Goal: Navigation & Orientation: Find specific page/section

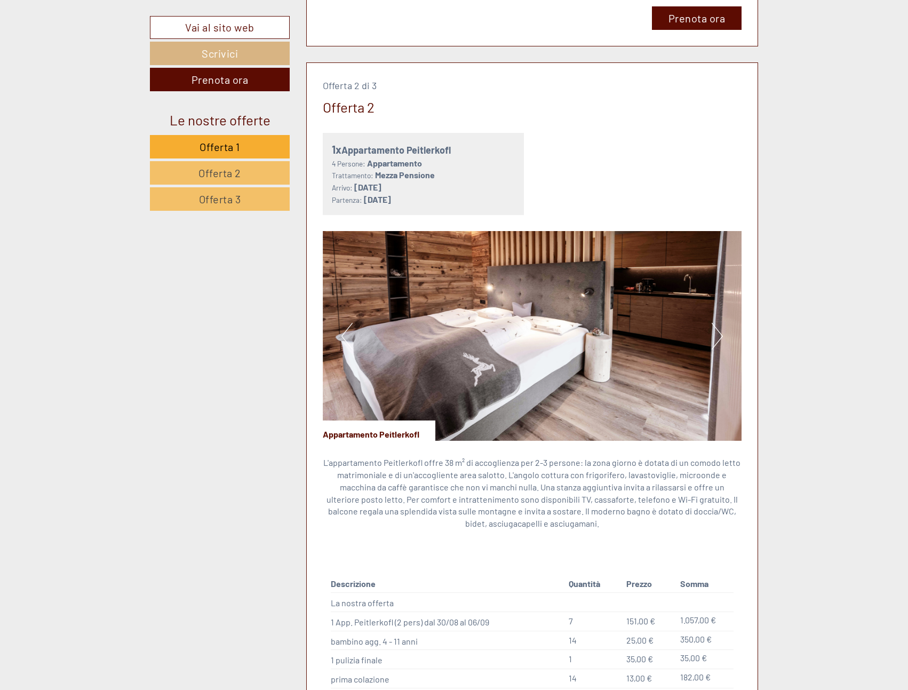
scroll to position [1548, 0]
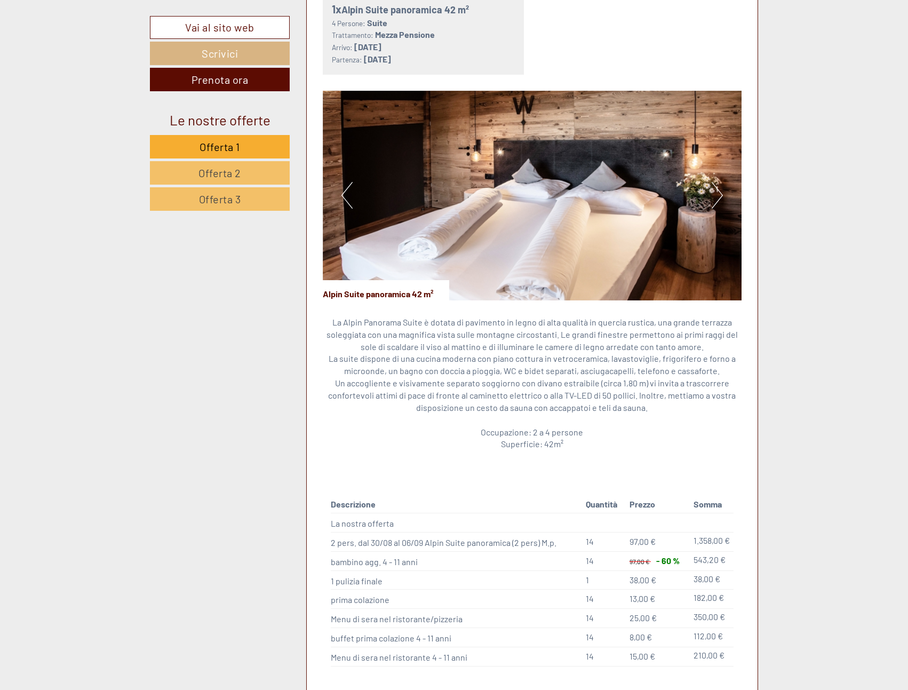
scroll to position [907, 0]
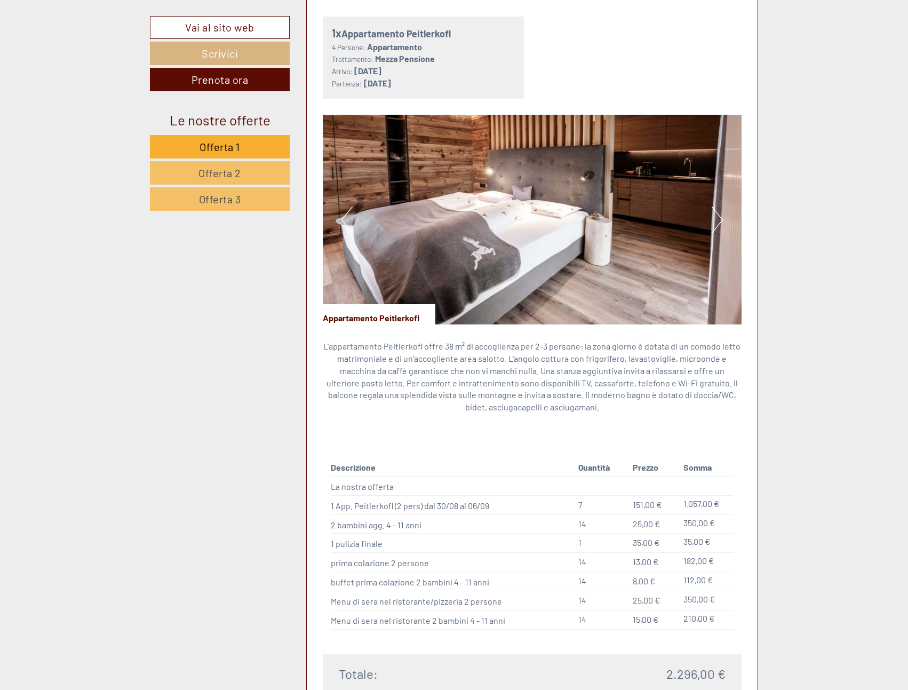
scroll to position [1654, 0]
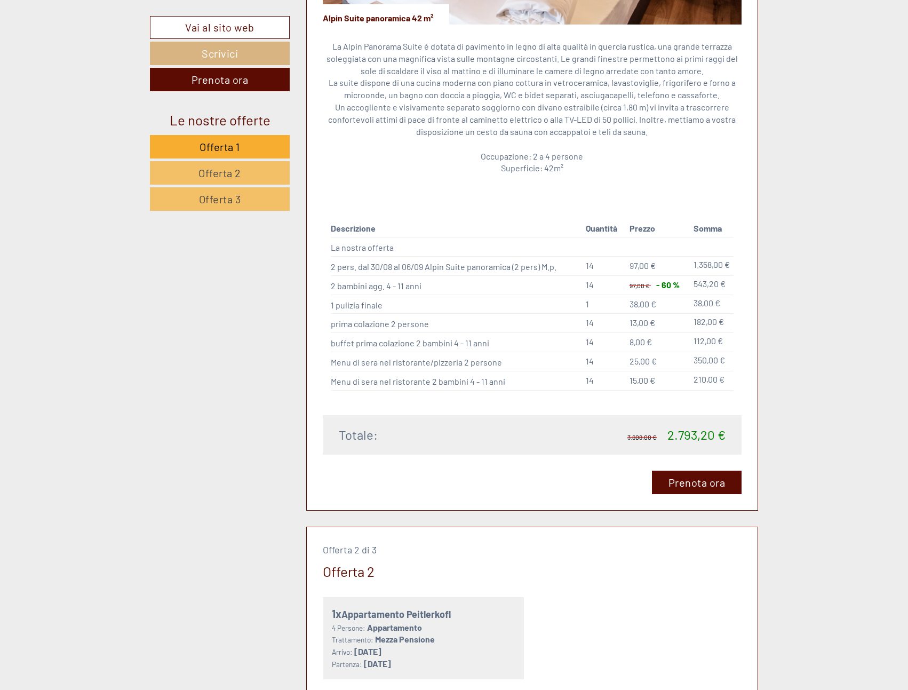
scroll to position [1014, 0]
